Goal: Task Accomplishment & Management: Use online tool/utility

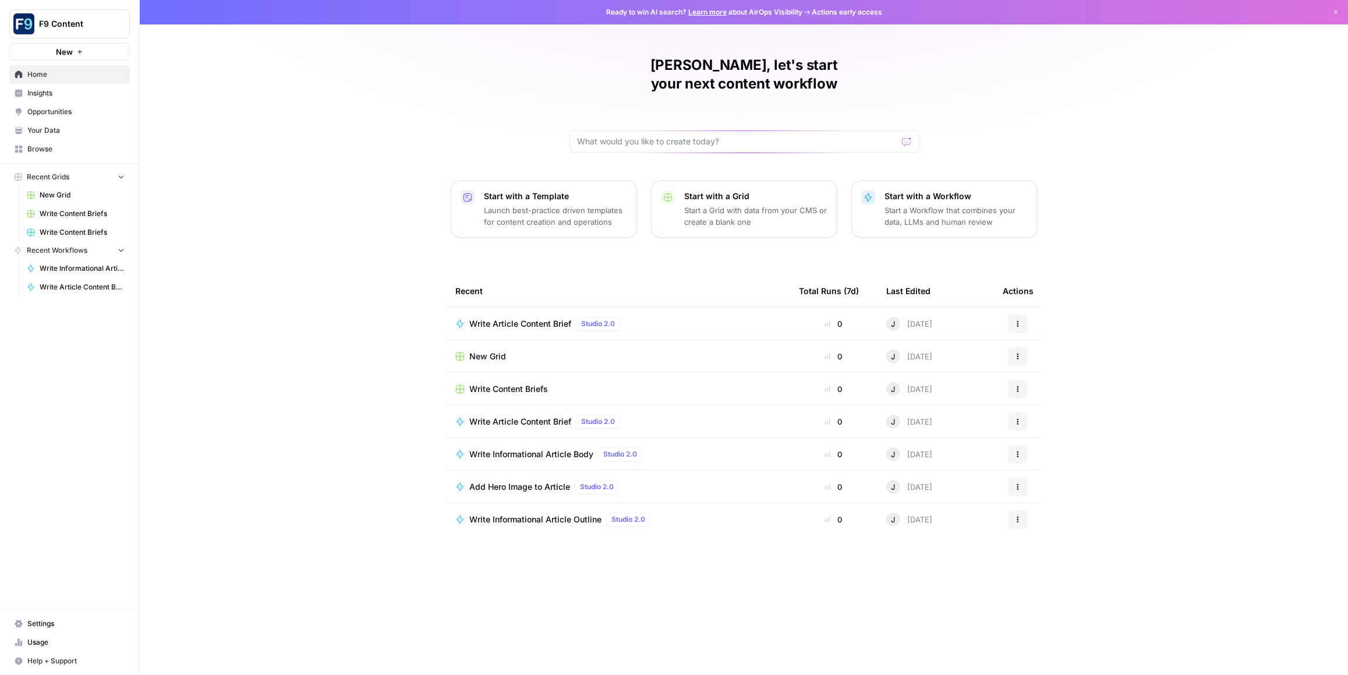
click at [501, 416] on span "Write Article Content Brief" at bounding box center [520, 422] width 102 height 12
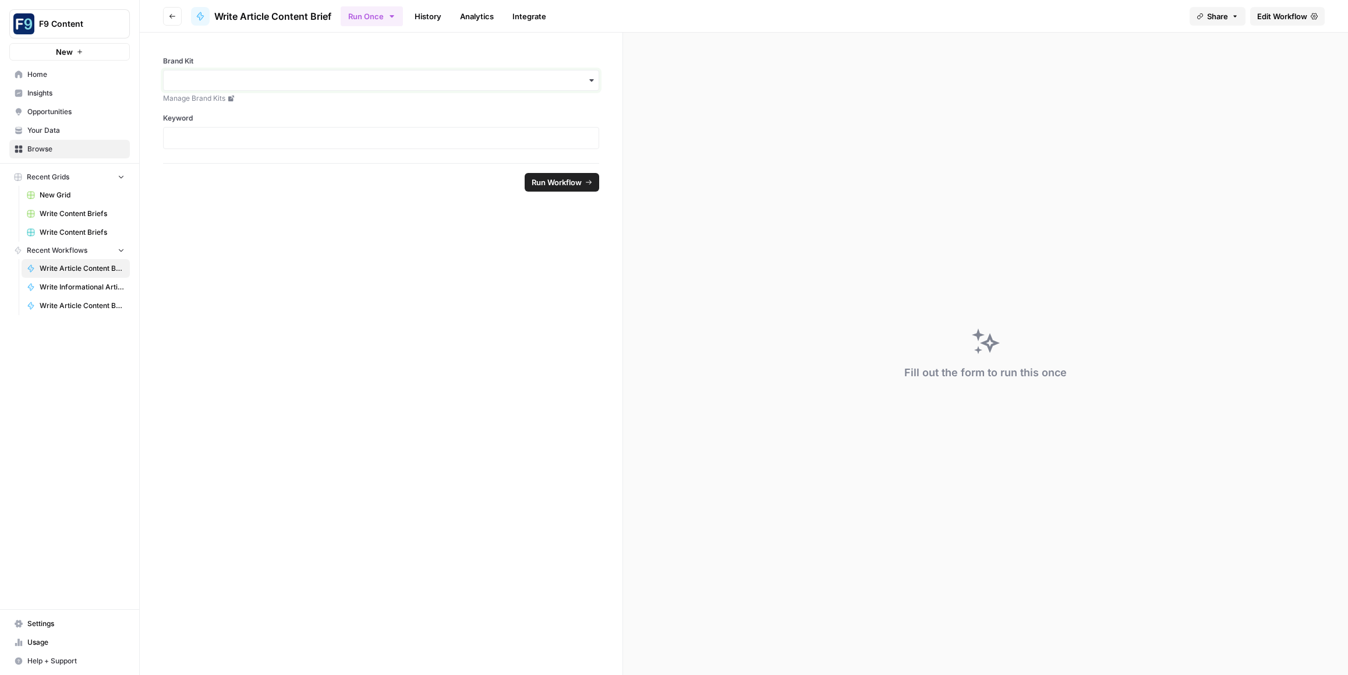
click at [236, 80] on input "Brand Kit" at bounding box center [381, 81] width 421 height 12
click at [224, 114] on div "Sommsation" at bounding box center [381, 112] width 435 height 22
click at [222, 137] on p at bounding box center [381, 138] width 421 height 12
click at [548, 181] on span "Run Workflow" at bounding box center [556, 182] width 50 height 12
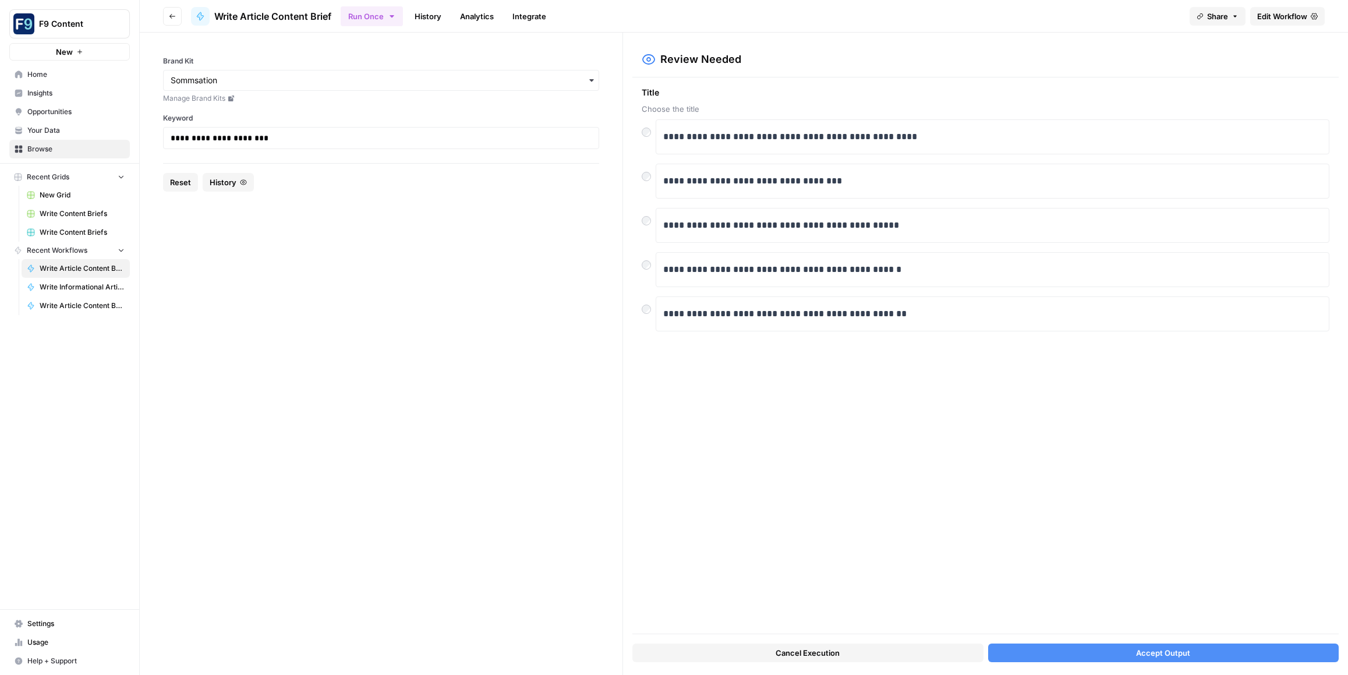
click at [1225, 651] on button "Accept Output" at bounding box center [1163, 652] width 351 height 19
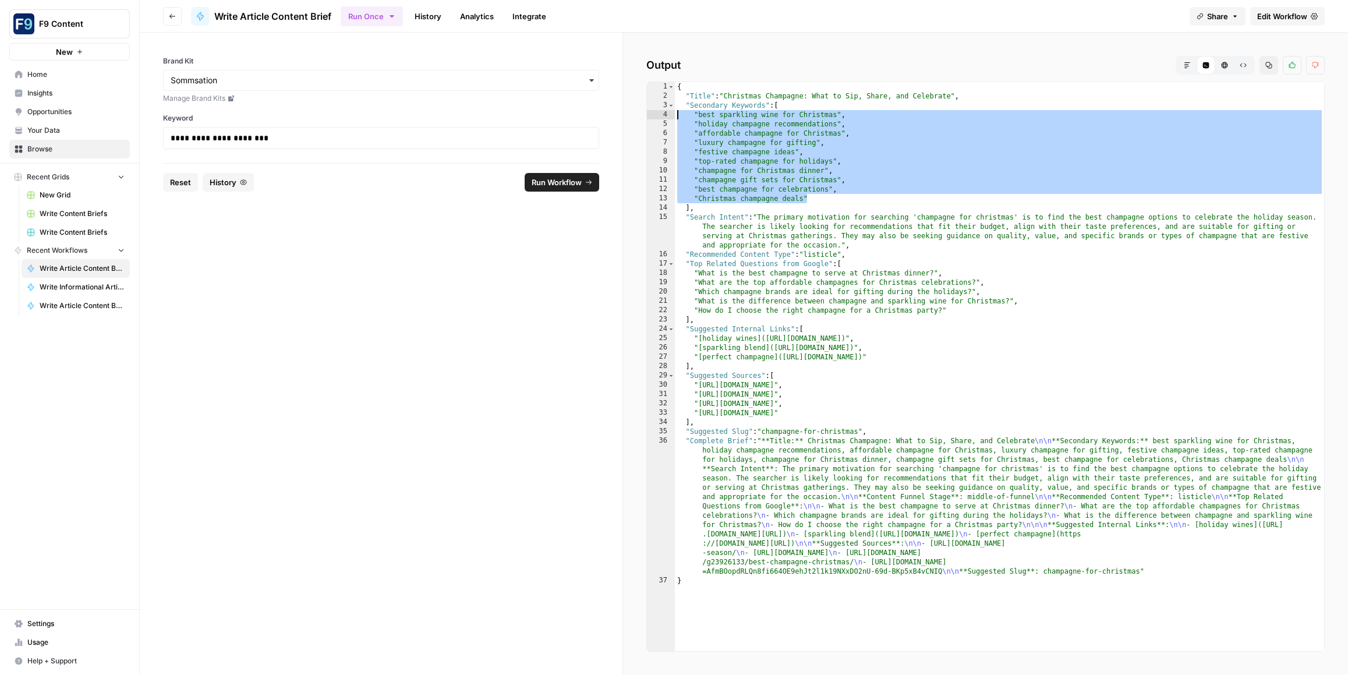
drag, startPoint x: 807, startPoint y: 197, endPoint x: 649, endPoint y: 112, distance: 179.4
click at [649, 112] on div "**********" at bounding box center [985, 366] width 678 height 570
drag, startPoint x: 281, startPoint y: 142, endPoint x: 109, endPoint y: 129, distance: 172.8
click at [109, 129] on div "**********" at bounding box center [674, 337] width 1348 height 675
copy p "**********"
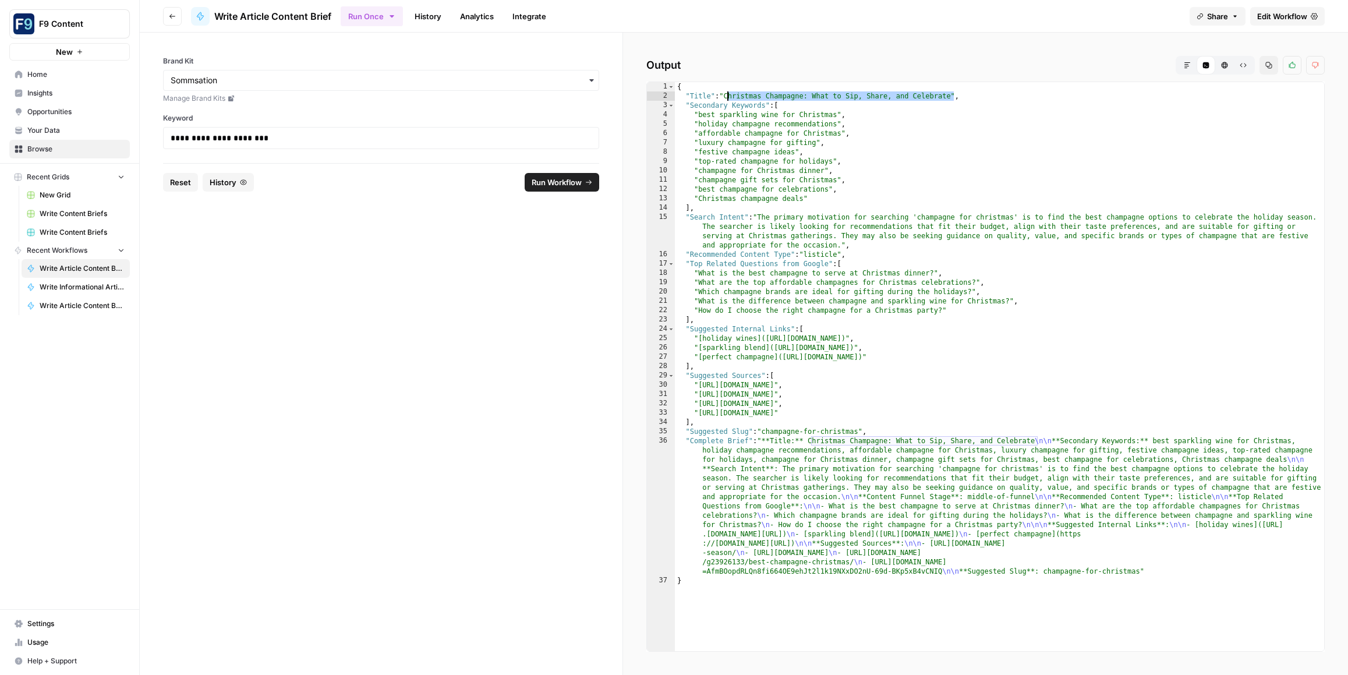
drag, startPoint x: 953, startPoint y: 96, endPoint x: 728, endPoint y: 93, distance: 225.3
click at [728, 93] on div "{ "Title" : "Christmas Champagne: What to Sip, Share, and Celebrate" , "Seconda…" at bounding box center [999, 375] width 649 height 587
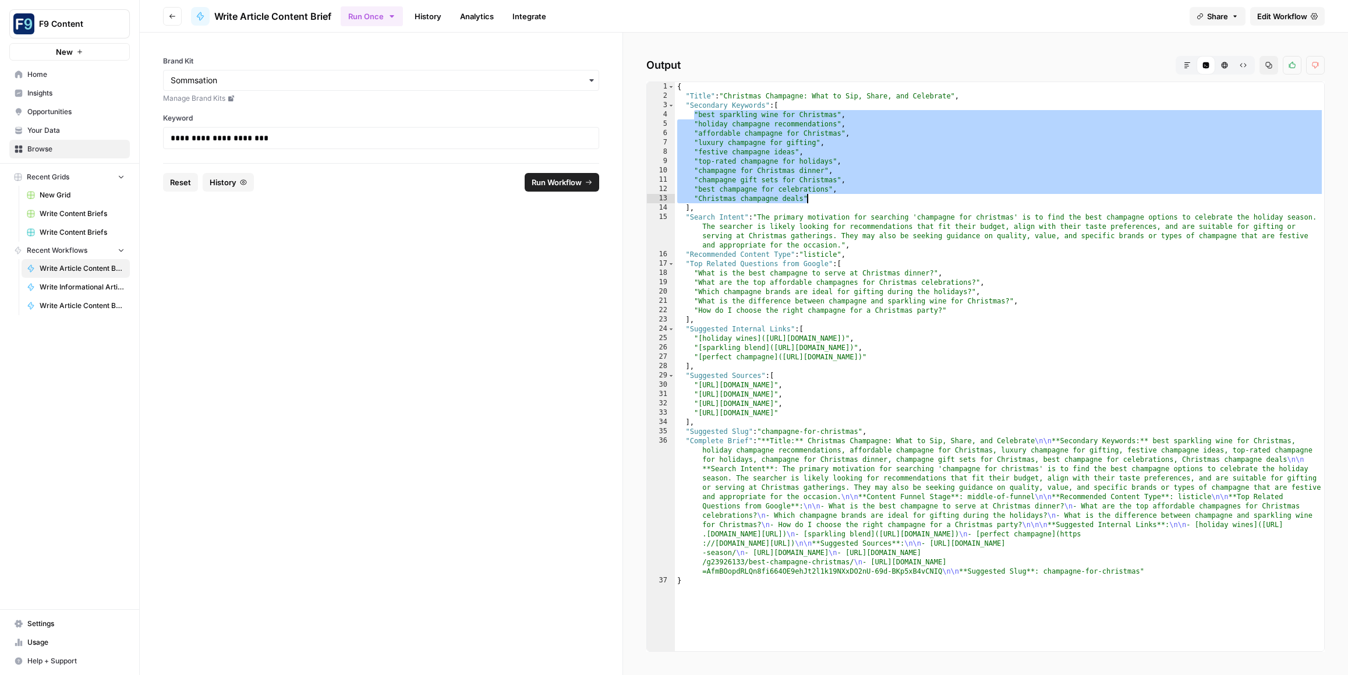
drag, startPoint x: 693, startPoint y: 115, endPoint x: 833, endPoint y: 200, distance: 163.8
click at [833, 200] on div "{ "Title" : "Christmas Champagne: What to Sip, Share, and Celebrate" , "Seconda…" at bounding box center [999, 375] width 649 height 587
type textarea "**********"
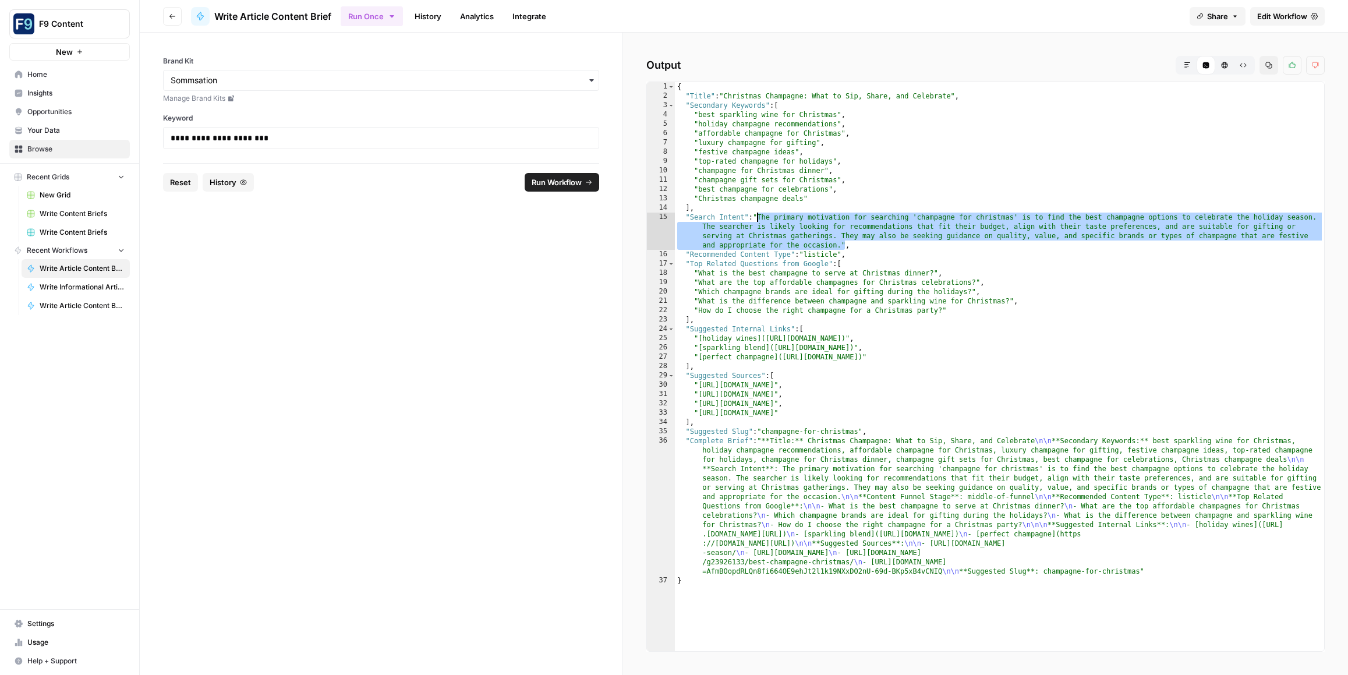
drag, startPoint x: 845, startPoint y: 242, endPoint x: 757, endPoint y: 219, distance: 91.3
click at [757, 219] on div "{ "Title" : "Christmas Champagne: What to Sip, Share, and Celebrate" , "Seconda…" at bounding box center [999, 375] width 649 height 587
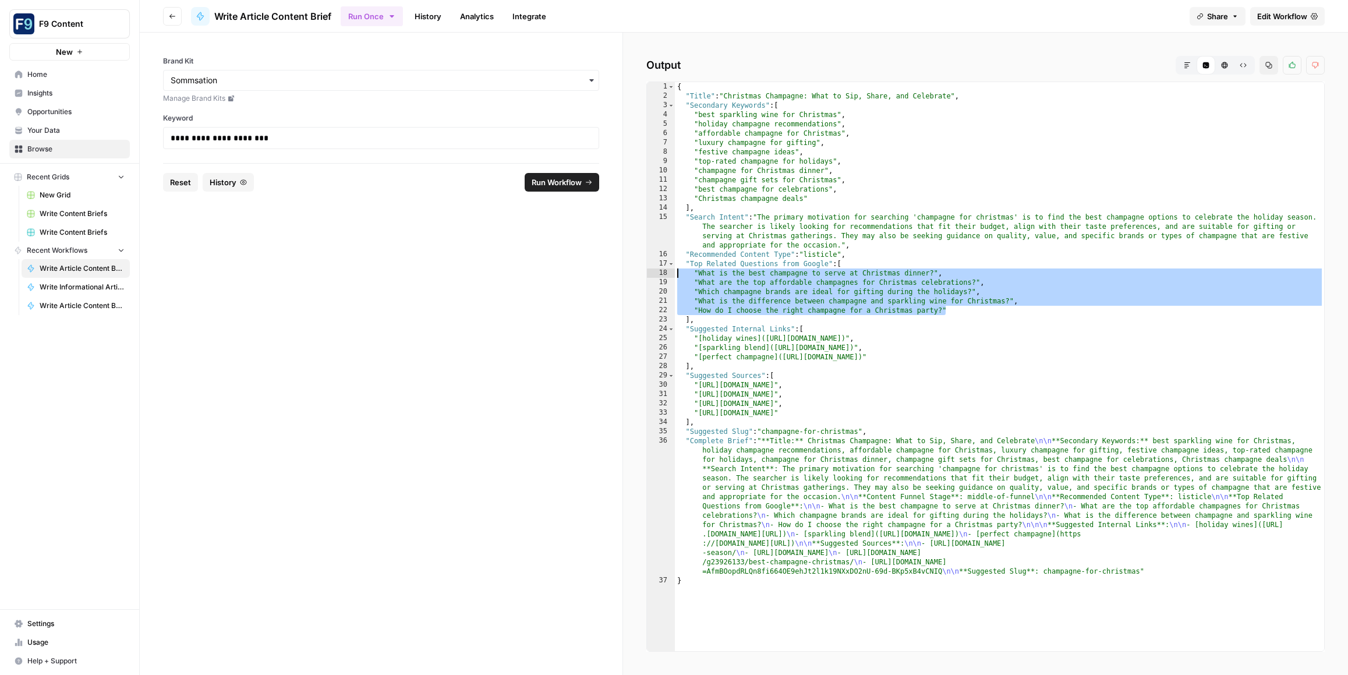
drag, startPoint x: 941, startPoint y: 311, endPoint x: 655, endPoint y: 277, distance: 287.3
click at [656, 277] on div "1 2 3 4 5 6 7 8 9 10 11 12 13 14 15 16 17 18 19 20 21 22 23 24 25 26 27 28 29 3…" at bounding box center [985, 366] width 678 height 570
type textarea "**********"
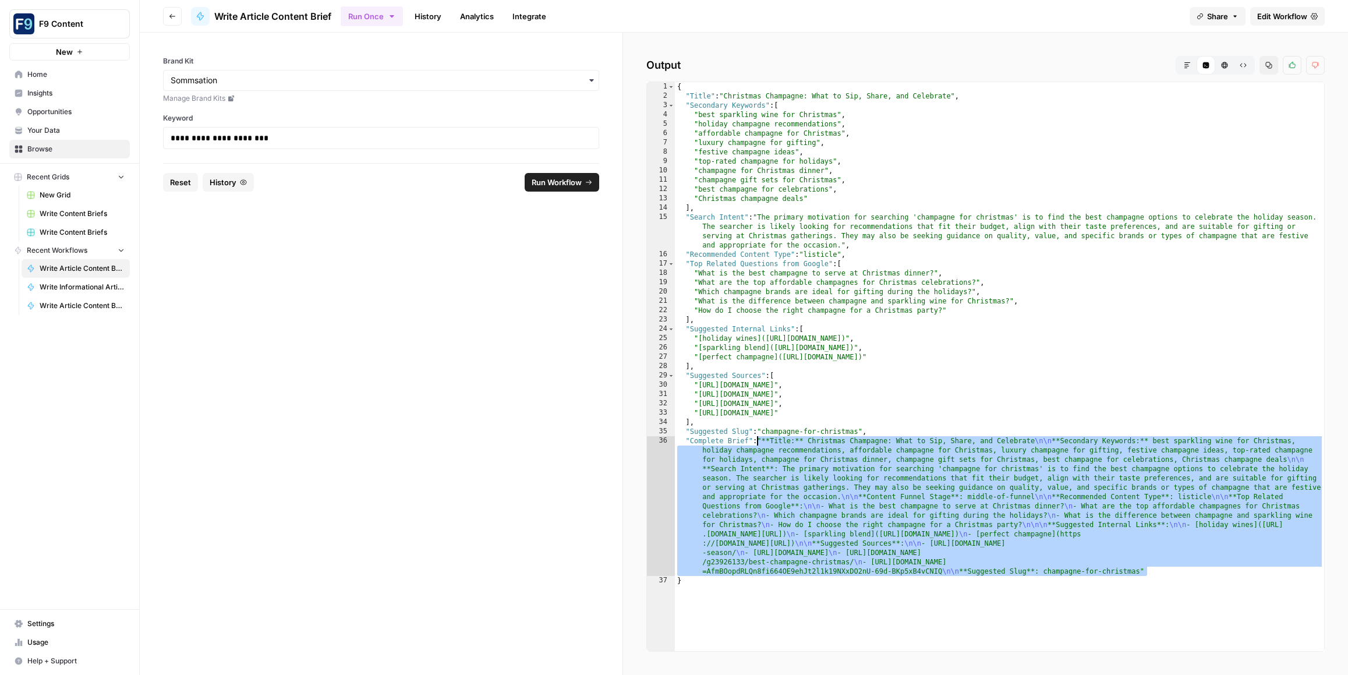
drag, startPoint x: 1155, startPoint y: 569, endPoint x: 758, endPoint y: 442, distance: 416.2
click at [758, 442] on div "{ "Title" : "Christmas Champagne: What to Sip, Share, and Celebrate" , "Seconda…" at bounding box center [999, 375] width 649 height 587
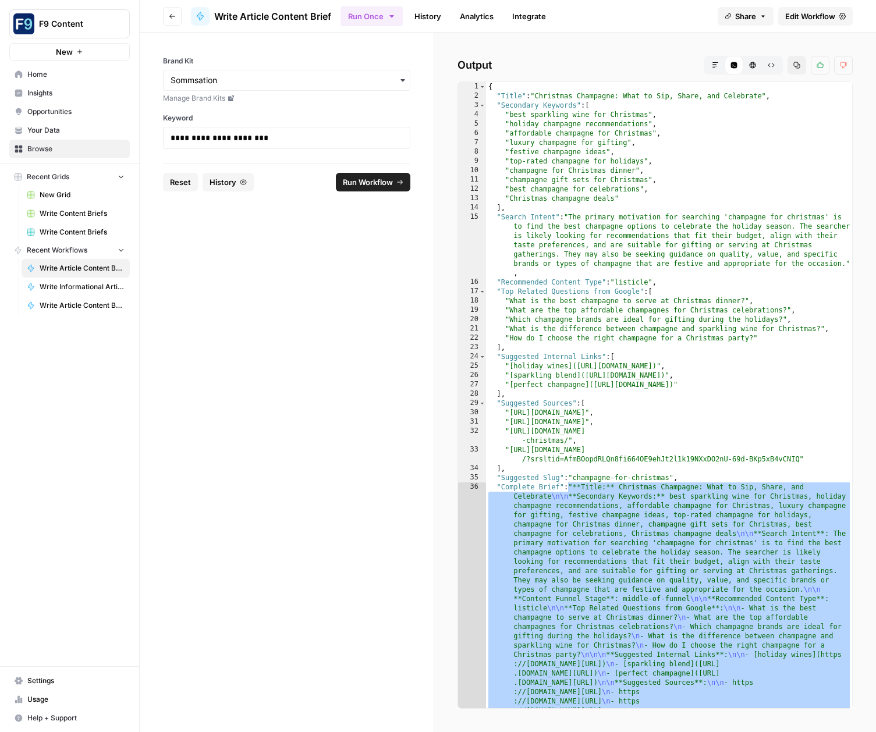
click at [175, 183] on span "Reset" at bounding box center [180, 182] width 21 height 12
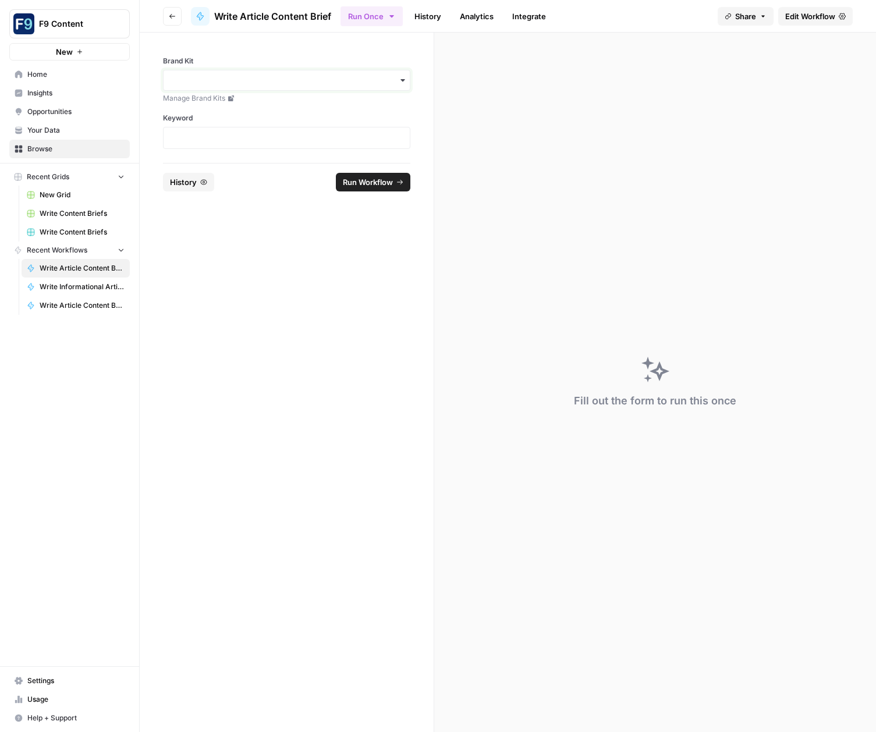
click at [180, 79] on input "Brand Kit" at bounding box center [287, 81] width 232 height 12
click at [188, 108] on div "Sommsation" at bounding box center [287, 112] width 246 height 22
click at [182, 133] on p at bounding box center [287, 138] width 232 height 12
click at [185, 133] on p at bounding box center [287, 138] width 232 height 12
click at [345, 182] on span "Run Workflow" at bounding box center [368, 182] width 50 height 12
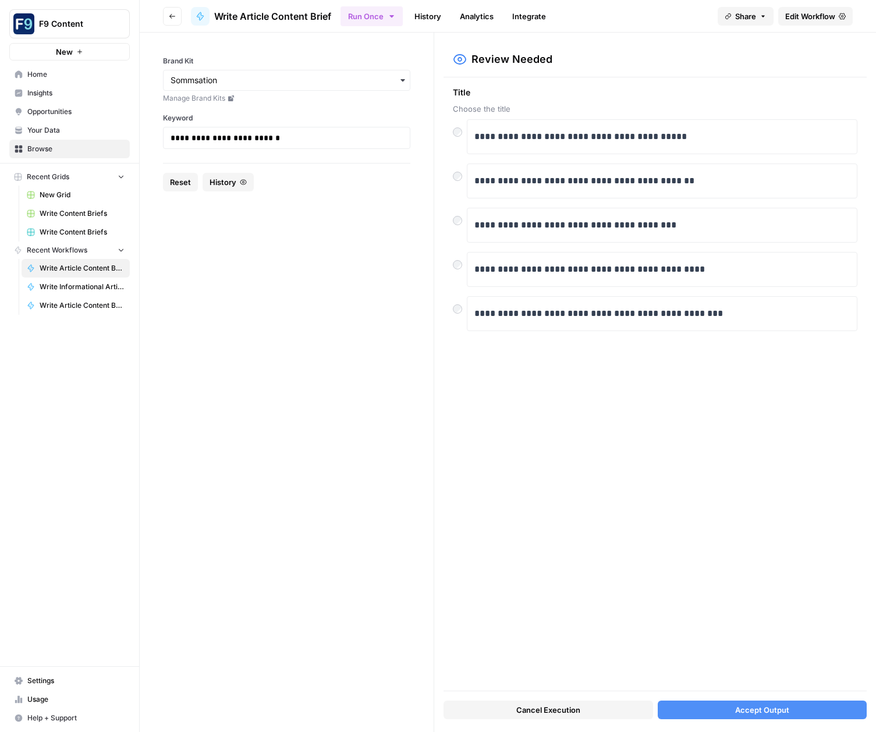
click at [784, 674] on span "Accept Output" at bounding box center [762, 710] width 54 height 12
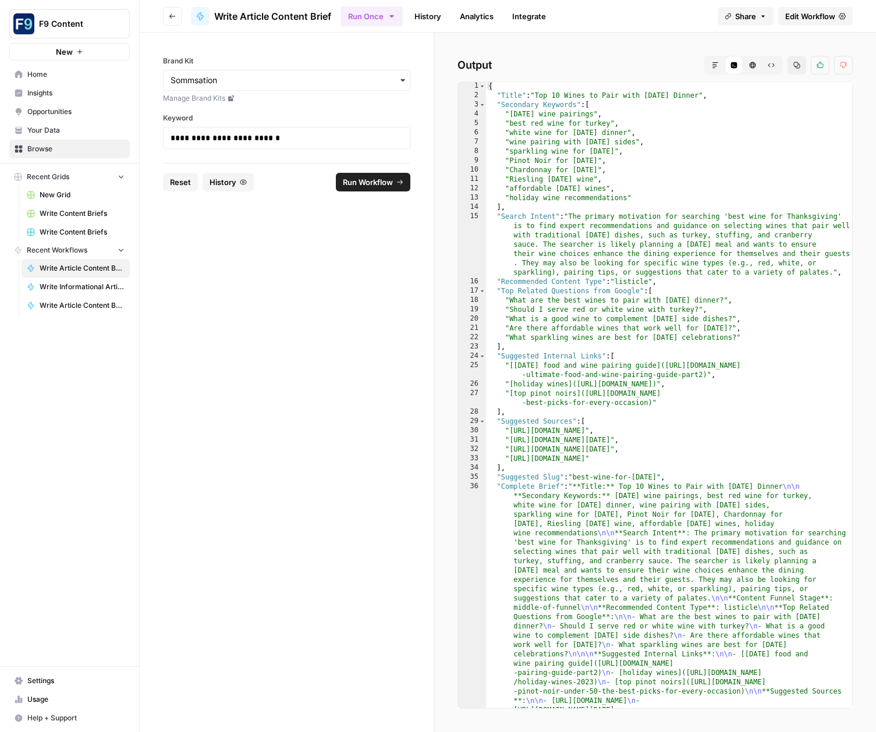
scroll to position [1, 0]
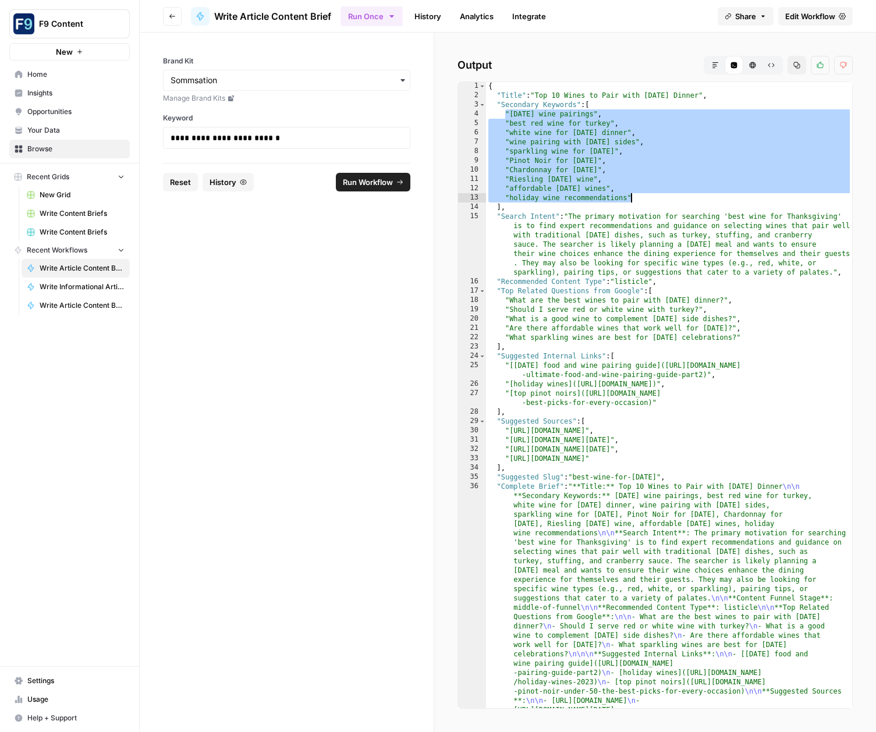
drag, startPoint x: 504, startPoint y: 115, endPoint x: 658, endPoint y: 198, distance: 175.6
click at [658, 198] on div "{ "Title" : "Top 10 Wines to Pair with Thanksgiving Dinner" , "Secondary Keywor…" at bounding box center [669, 529] width 366 height 896
drag, startPoint x: 646, startPoint y: 114, endPoint x: 652, endPoint y: 109, distance: 7.5
click at [646, 114] on div "{ "Title" : "Top 10 Wines to Pair with Thanksgiving Dinner" , "Secondary Keywor…" at bounding box center [669, 529] width 366 height 896
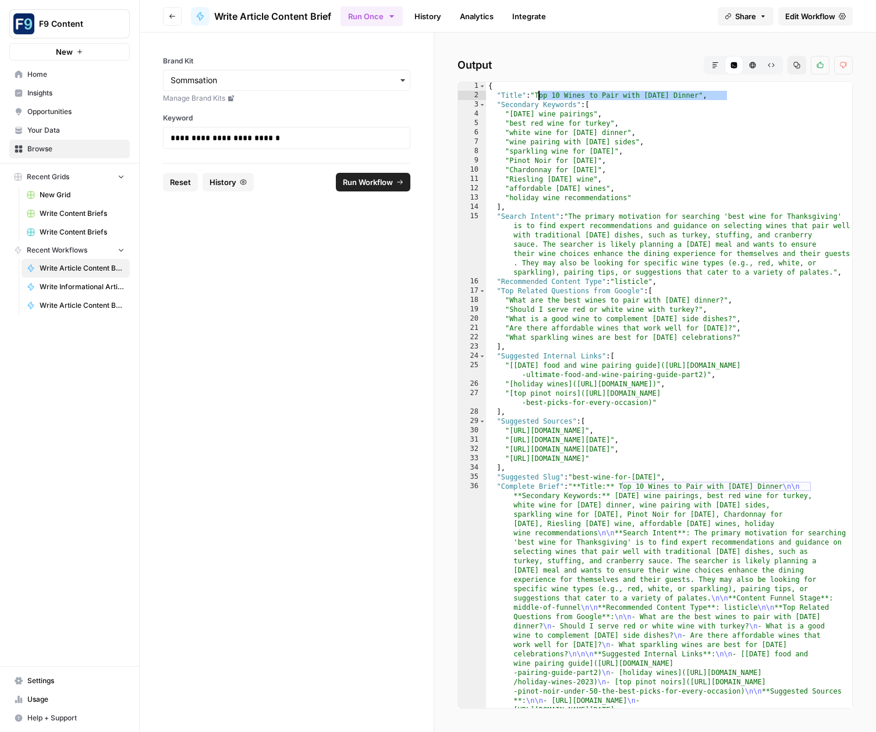
drag, startPoint x: 726, startPoint y: 95, endPoint x: 540, endPoint y: 93, distance: 186.3
click at [540, 93] on div "{ "Title" : "Top 10 Wines to Pair with Thanksgiving Dinner" , "Secondary Keywor…" at bounding box center [669, 529] width 366 height 896
drag, startPoint x: 276, startPoint y: 140, endPoint x: 140, endPoint y: 126, distance: 136.3
click at [140, 126] on div "**********" at bounding box center [287, 98] width 294 height 130
copy p "**********"
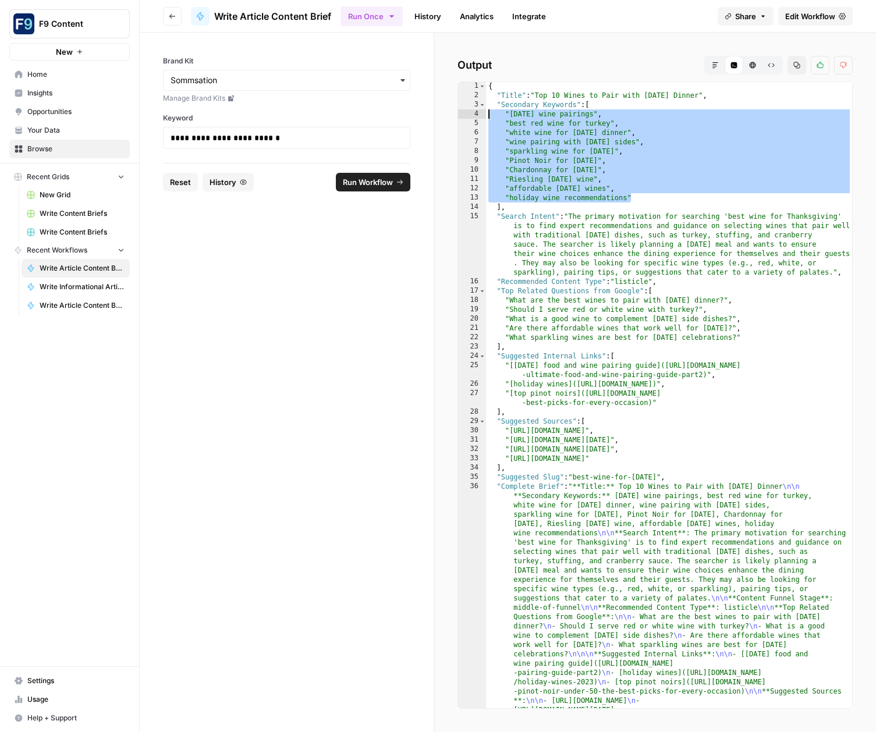
drag, startPoint x: 630, startPoint y: 198, endPoint x: 457, endPoint y: 115, distance: 192.4
click at [458, 115] on div "**********" at bounding box center [655, 395] width 395 height 628
type textarea "**********"
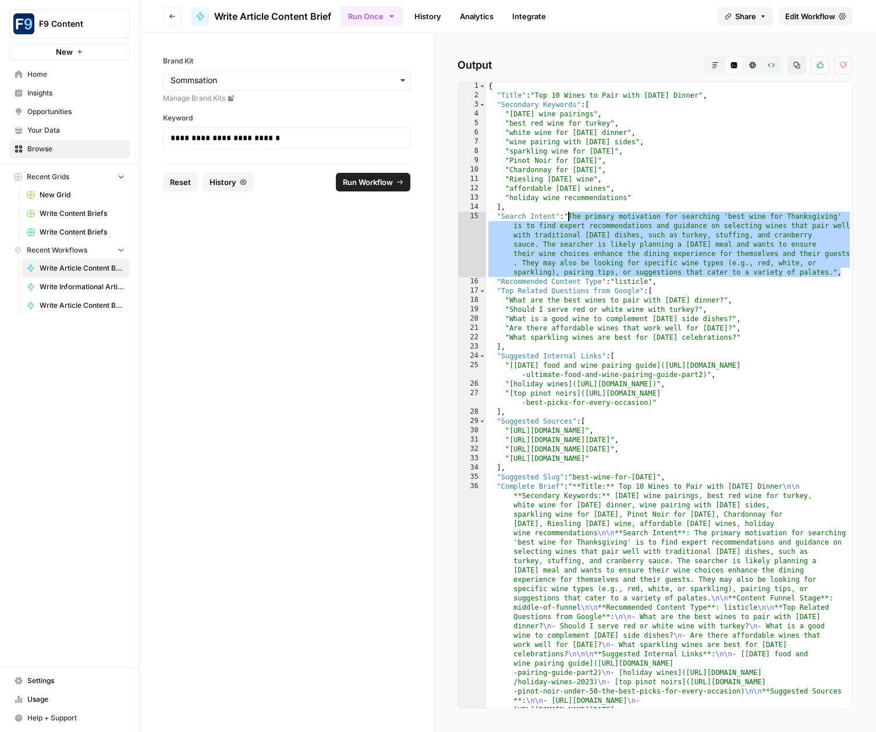
drag, startPoint x: 803, startPoint y: 267, endPoint x: 567, endPoint y: 219, distance: 241.0
click at [567, 219] on div "**********" at bounding box center [655, 395] width 395 height 628
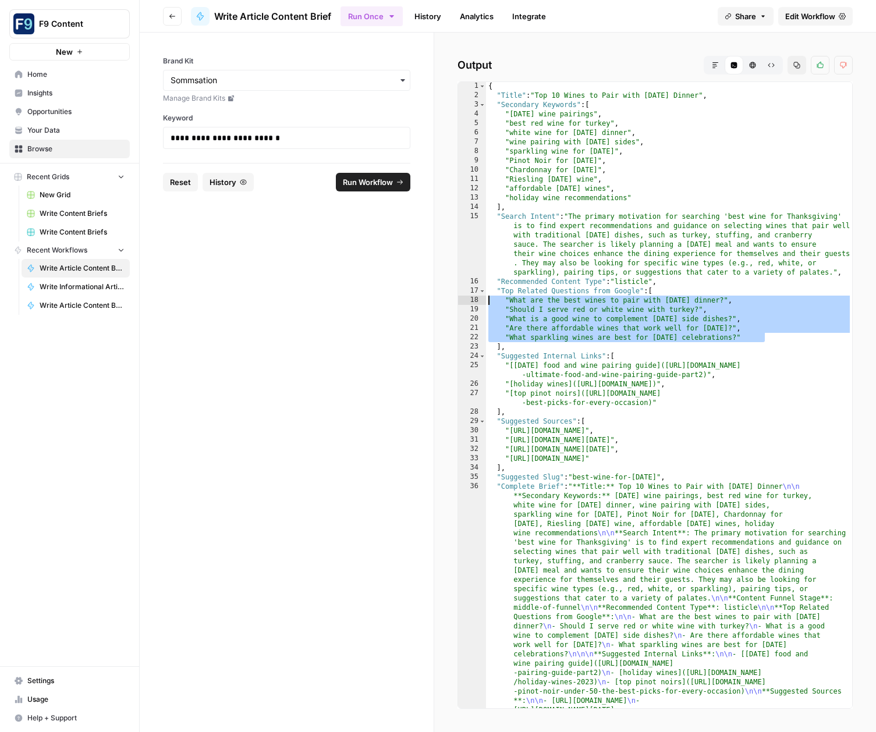
drag, startPoint x: 769, startPoint y: 338, endPoint x: 472, endPoint y: 302, distance: 299.1
click at [472, 302] on div "1 2 3 4 5 6 7 8 9 10 11 12 13 14 15 16 17 18 19 20 21 22 23 24 25 26 27 28 29 3…" at bounding box center [655, 395] width 395 height 628
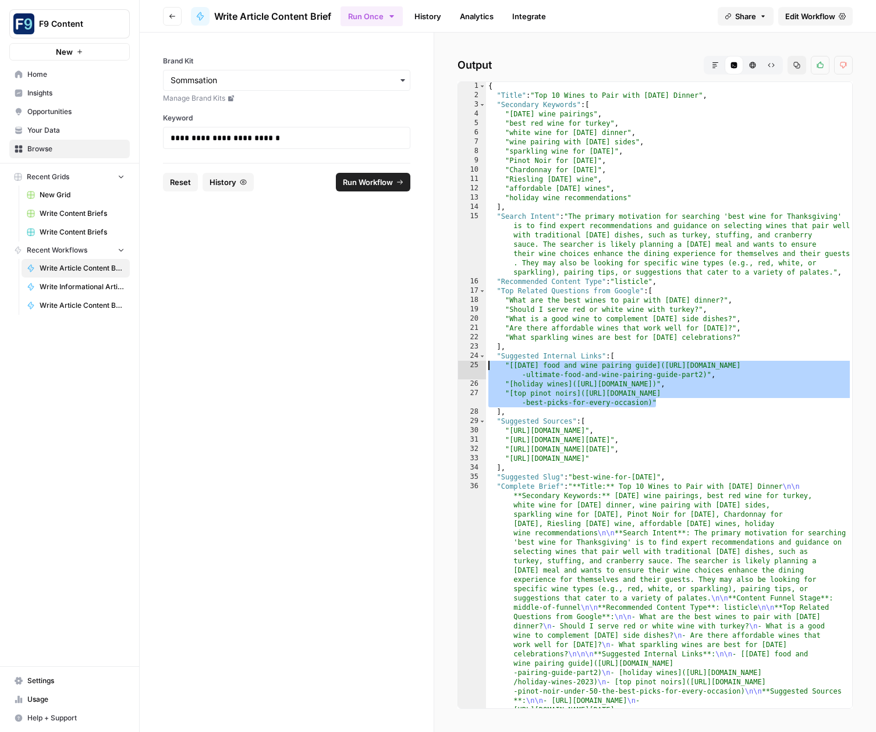
drag, startPoint x: 655, startPoint y: 402, endPoint x: 430, endPoint y: 365, distance: 228.3
click at [430, 365] on section "**********" at bounding box center [508, 383] width 736 height 700
type textarea "**********"
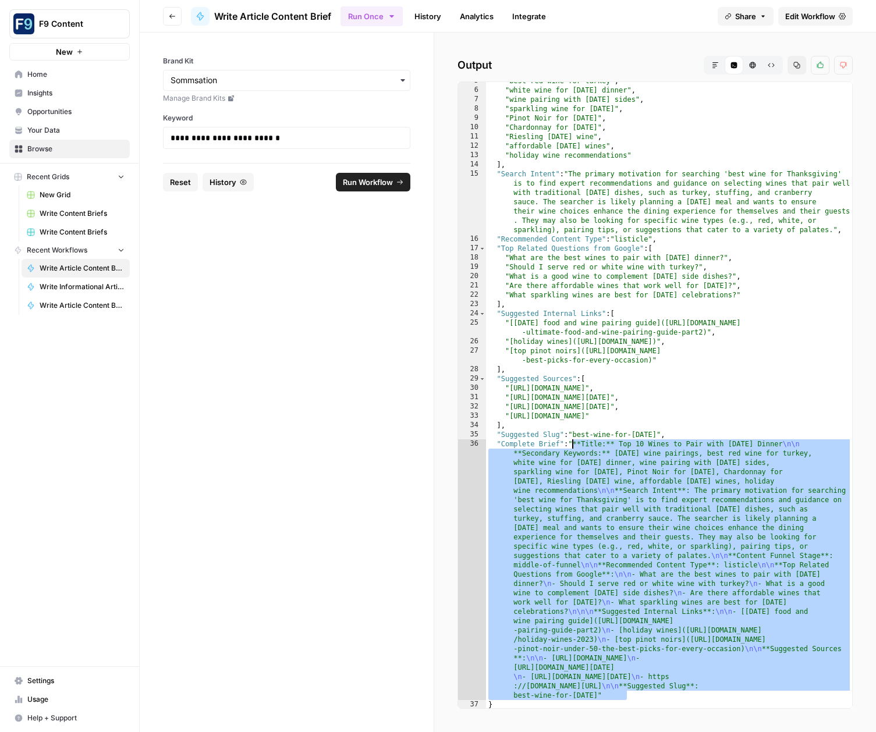
scroll to position [44, 0]
drag, startPoint x: 632, startPoint y: 695, endPoint x: 572, endPoint y: 440, distance: 261.9
click at [572, 440] on div ""best red wine for turkey" , "white wine for Thanksgiving dinner" , "wine pairi…" at bounding box center [669, 397] width 366 height 645
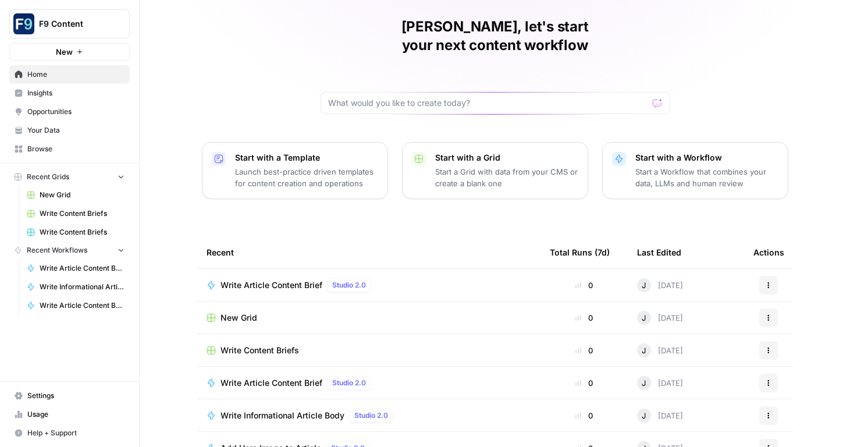
scroll to position [40, 0]
click at [295, 409] on span "Write Informational Article Body" at bounding box center [283, 415] width 124 height 12
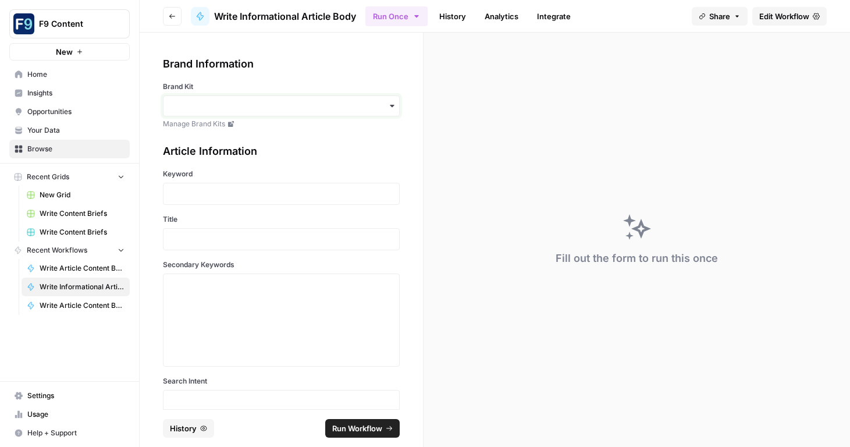
click at [219, 105] on input "Brand Kit" at bounding box center [282, 106] width 222 height 12
click at [207, 139] on div "Sommsation" at bounding box center [282, 137] width 236 height 22
click at [211, 191] on p at bounding box center [282, 194] width 222 height 12
click at [224, 193] on p at bounding box center [282, 194] width 222 height 12
click at [215, 237] on p at bounding box center [282, 239] width 222 height 12
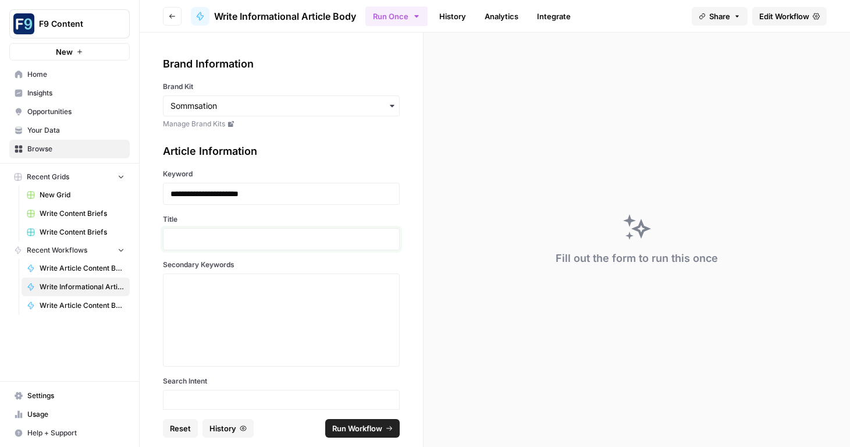
click at [215, 235] on p at bounding box center [282, 239] width 222 height 12
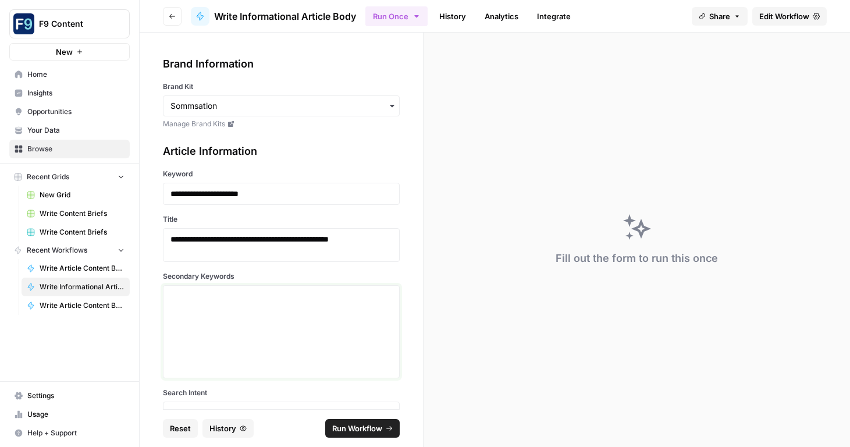
click at [237, 302] on textarea "Secondary Keywords" at bounding box center [282, 331] width 222 height 83
paste textarea ""best sparkling wine for Christmas", "holiday champagne recommendations", "affo…"
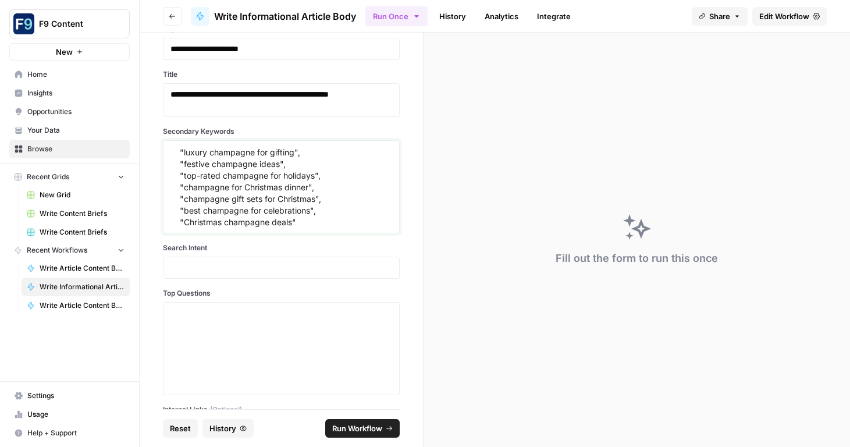
scroll to position [146, 0]
type textarea ""best sparkling wine for Christmas", "holiday champagne recommendations", "affo…"
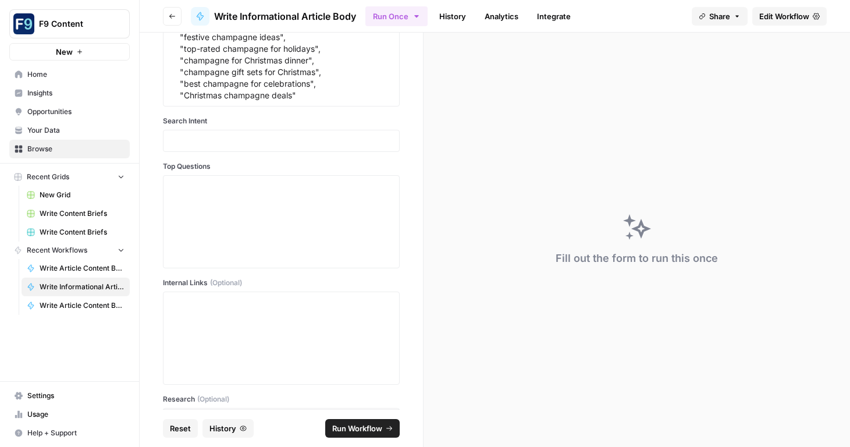
scroll to position [272, 0]
click at [197, 141] on p at bounding box center [282, 140] width 222 height 12
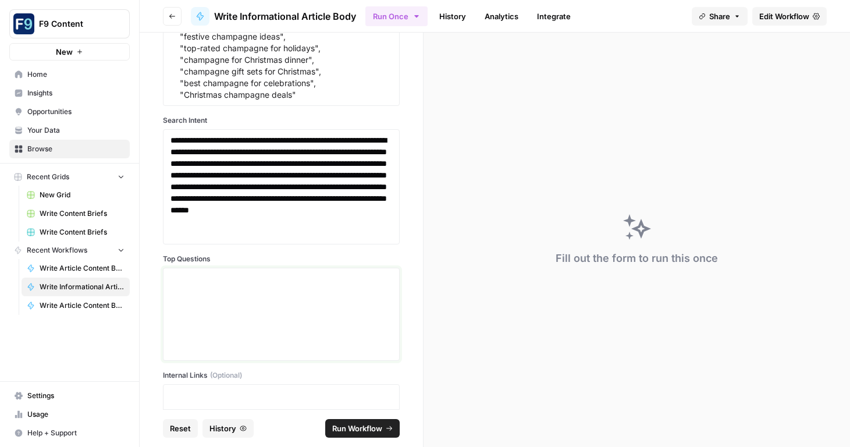
click at [243, 280] on textarea "Top Questions" at bounding box center [282, 314] width 222 height 83
paste textarea ""What is the best champagne to serve at Christmas dinner?", "What are the top a…"
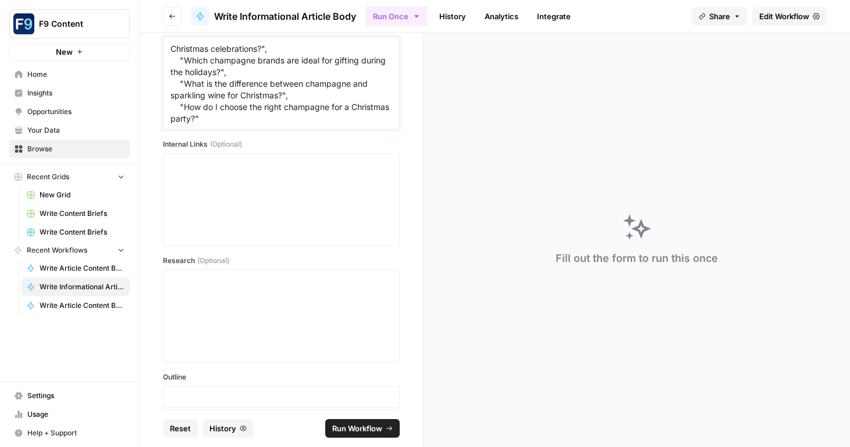
scroll to position [516, 0]
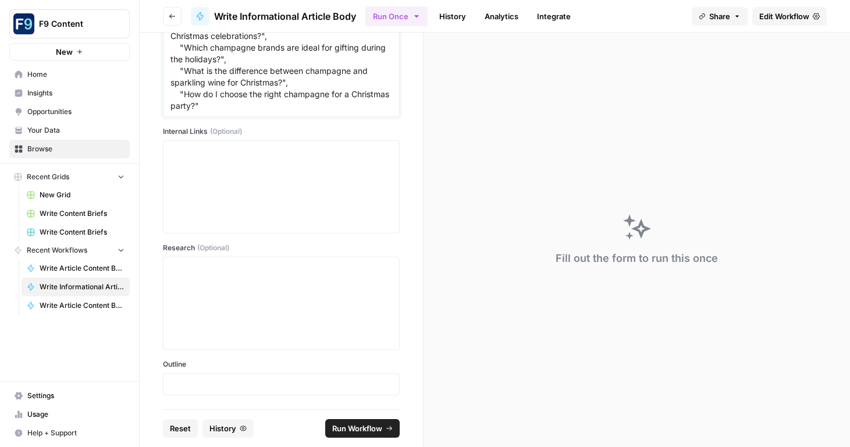
type textarea ""What is the best champagne to serve at Christmas dinner?", "What are the top a…"
click at [222, 385] on p at bounding box center [282, 384] width 222 height 12
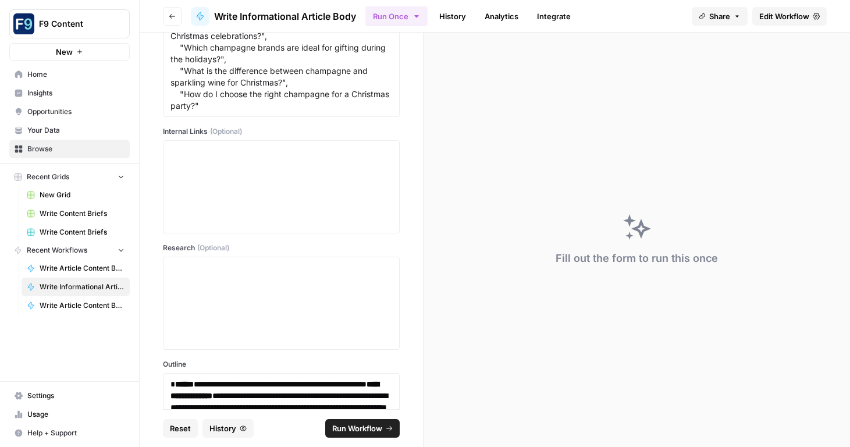
click at [345, 426] on span "Run Workflow" at bounding box center [357, 429] width 50 height 12
type textarea "null"
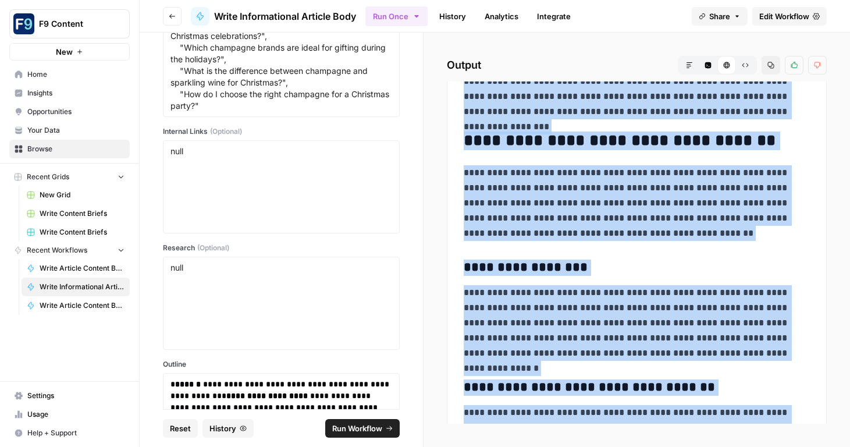
scroll to position [5191, 0]
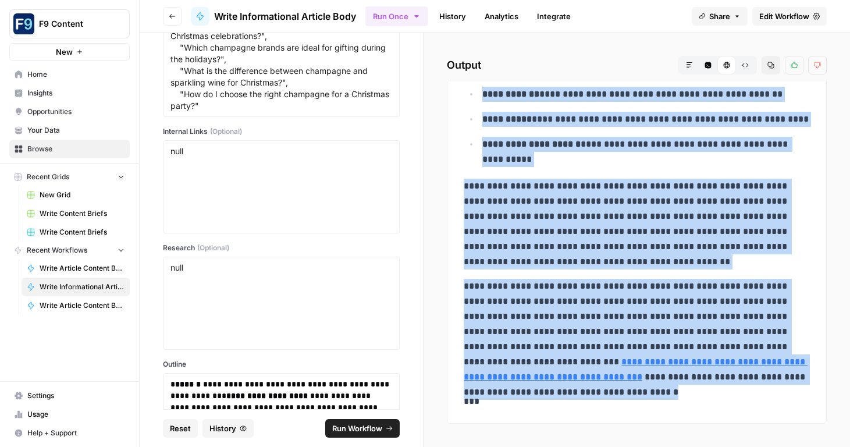
drag, startPoint x: 467, startPoint y: 166, endPoint x: 816, endPoint y: 380, distance: 408.6
copy div "**********"
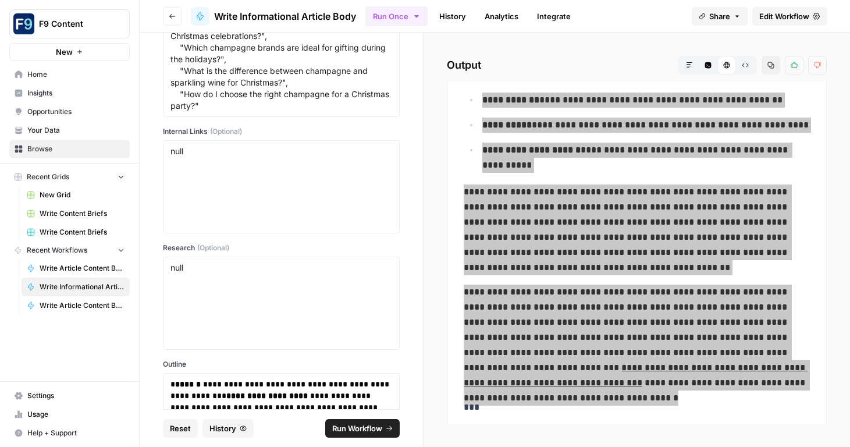
scroll to position [5181, 0]
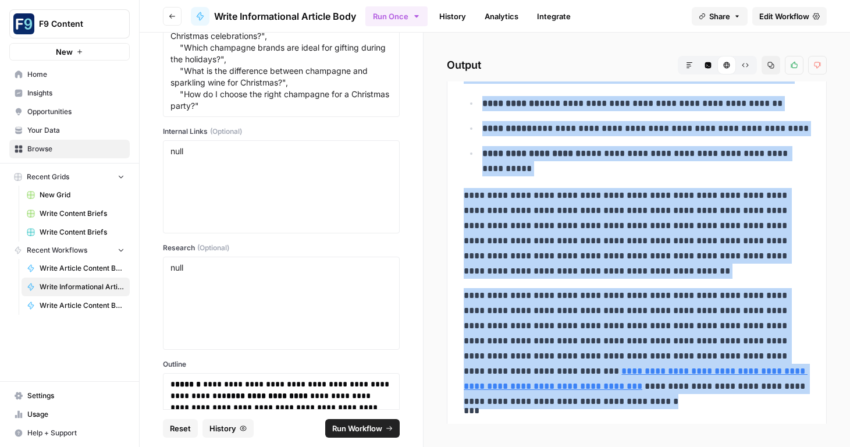
click at [183, 428] on span "Reset" at bounding box center [180, 429] width 21 height 12
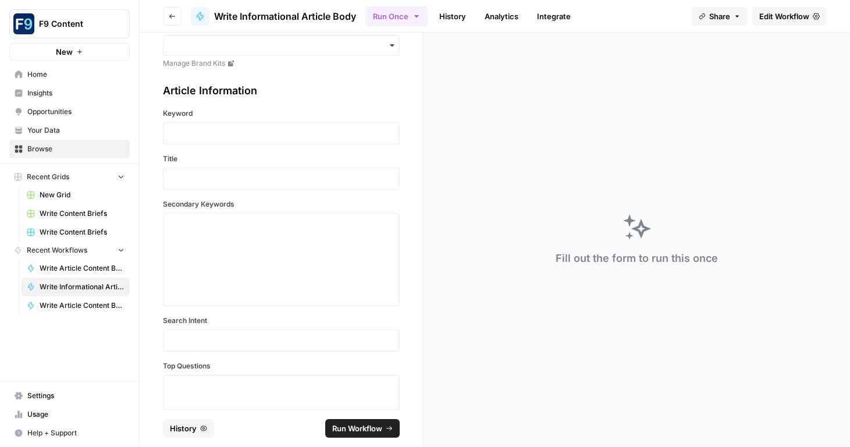
scroll to position [0, 0]
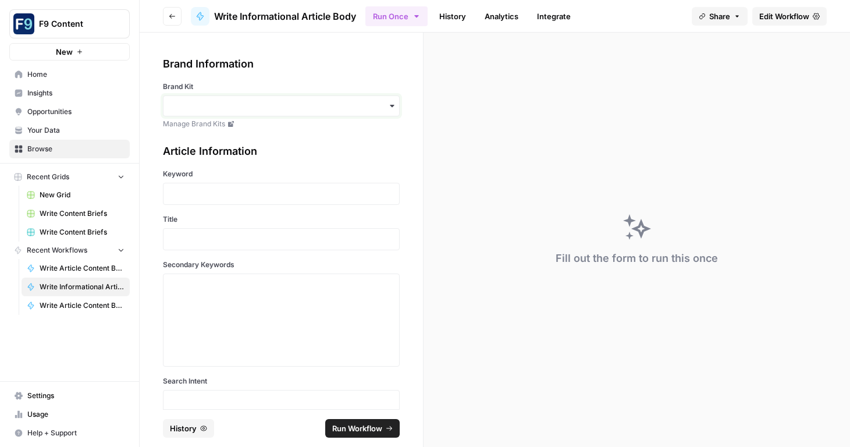
click at [187, 103] on input "Brand Kit" at bounding box center [282, 106] width 222 height 12
click at [196, 139] on div "Sommsation" at bounding box center [282, 137] width 236 height 22
click at [198, 237] on p at bounding box center [282, 239] width 222 height 12
click at [193, 194] on p at bounding box center [282, 194] width 222 height 12
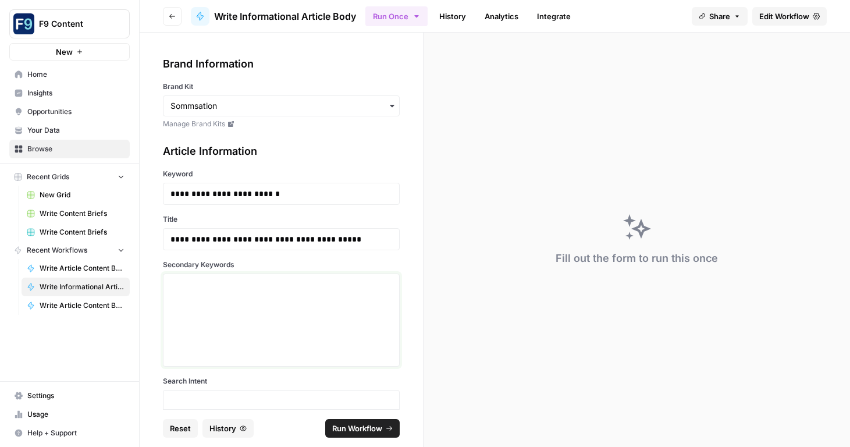
click at [244, 288] on textarea "Secondary Keywords" at bounding box center [282, 320] width 222 height 83
paste textarea ""[DATE] wine pairings", "best red wine for turkey", "white wine for [DATE] dinn…"
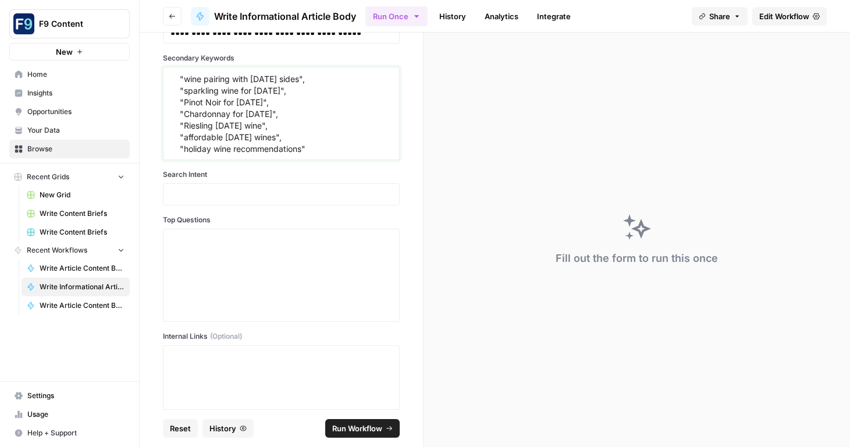
scroll to position [207, 0]
type textarea ""[DATE] wine pairings", "best red wine for turkey", "white wine for [DATE] dinn…"
click at [190, 197] on p at bounding box center [282, 194] width 222 height 12
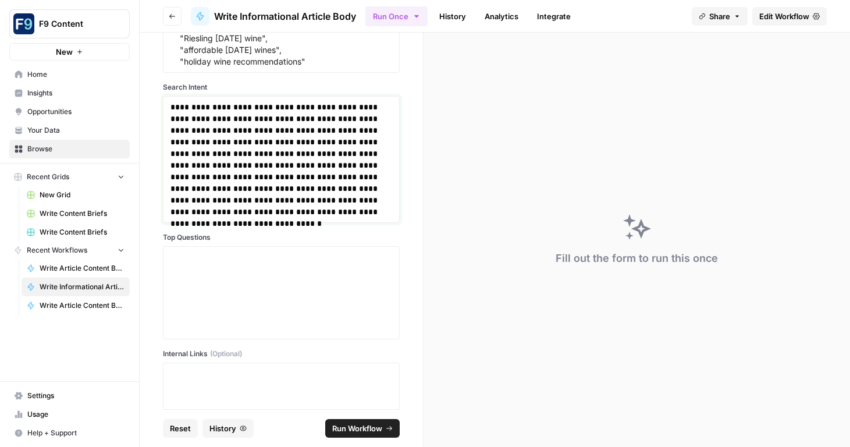
scroll to position [297, 0]
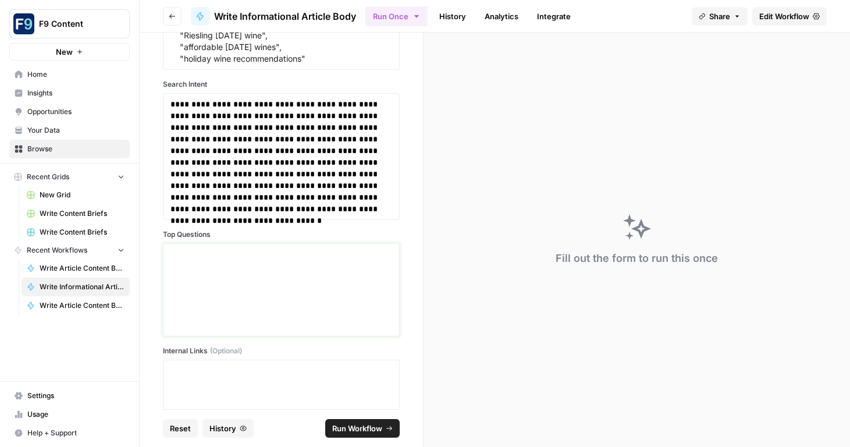
click at [221, 273] on textarea "Top Questions" at bounding box center [282, 290] width 222 height 83
paste textarea ""What are the best wines to pair with [DATE] dinner?", "Should I serve red or w…"
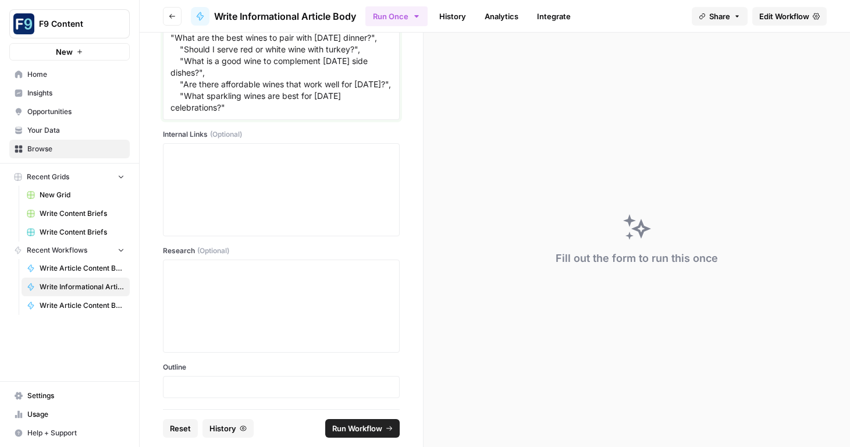
scroll to position [516, 0]
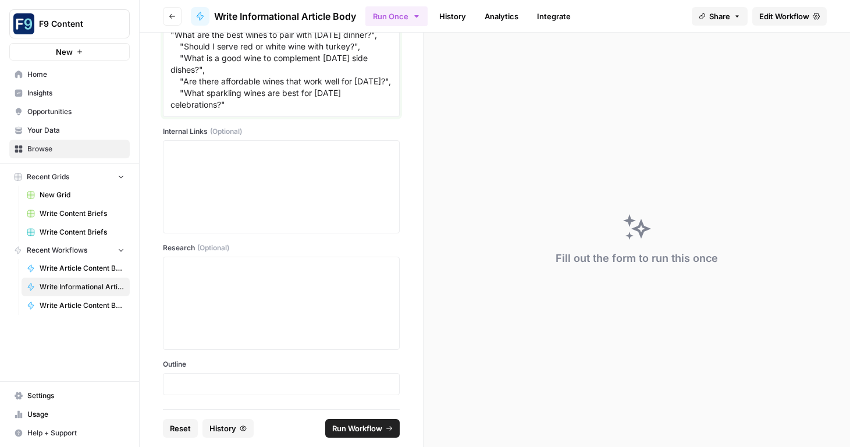
type textarea ""What are the best wines to pair with [DATE] dinner?", "Should I serve red or w…"
click at [183, 149] on textarea "Internal Links (Optional)" at bounding box center [282, 187] width 222 height 83
paste textarea ""[[DATE] food and wine pairing guide]([URL][DOMAIN_NAME])", "[holiday wines]([U…"
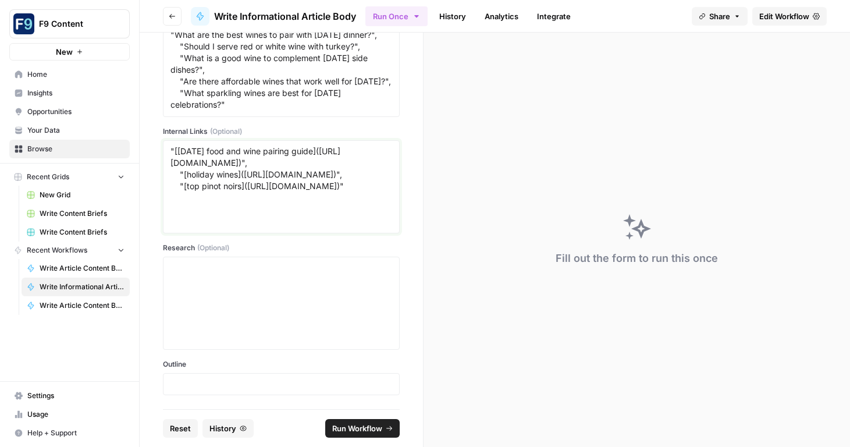
scroll to position [21, 0]
type textarea ""[[DATE] food and wine pairing guide]([URL][DOMAIN_NAME])", "[holiday wines]([U…"
click at [288, 300] on textarea "Research (Optional)" at bounding box center [282, 303] width 222 height 83
click at [223, 384] on p at bounding box center [282, 384] width 222 height 12
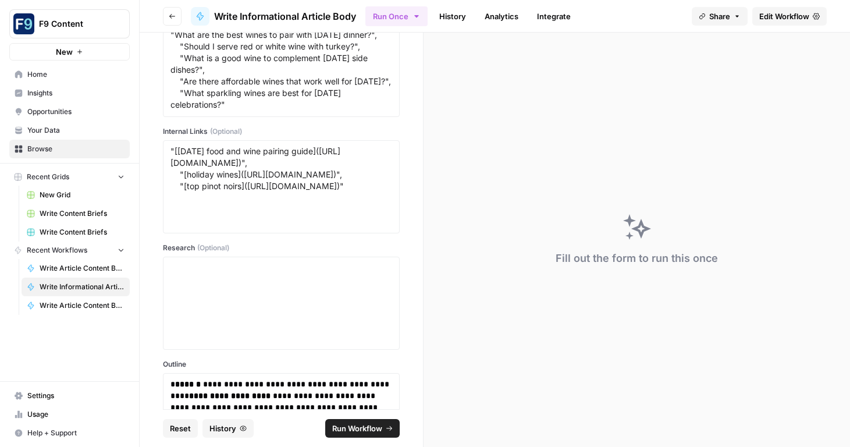
click at [362, 427] on span "Run Workflow" at bounding box center [357, 429] width 50 height 12
type textarea "null"
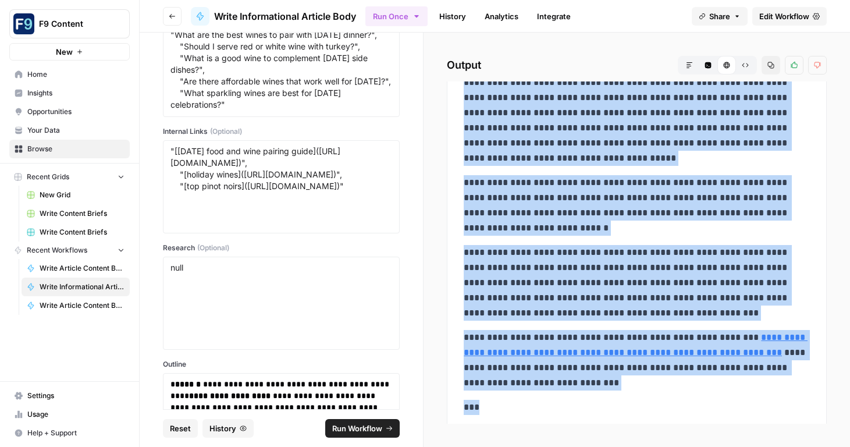
scroll to position [3967, 0]
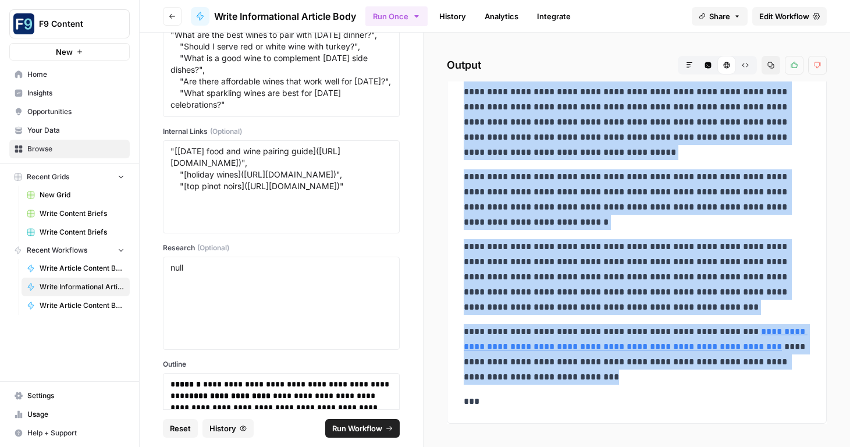
drag, startPoint x: 466, startPoint y: 150, endPoint x: 590, endPoint y: 380, distance: 261.2
copy div "**********"
